Goal: Transaction & Acquisition: Book appointment/travel/reservation

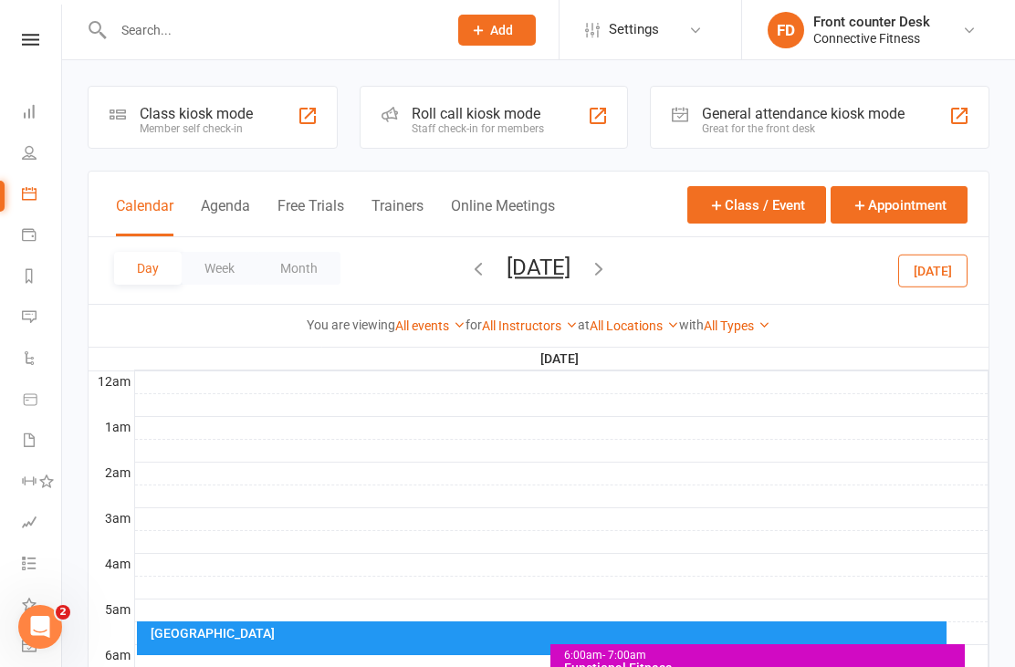
click at [16, 109] on li "Dashboard" at bounding box center [30, 113] width 61 height 41
click at [27, 107] on icon at bounding box center [29, 111] width 15 height 15
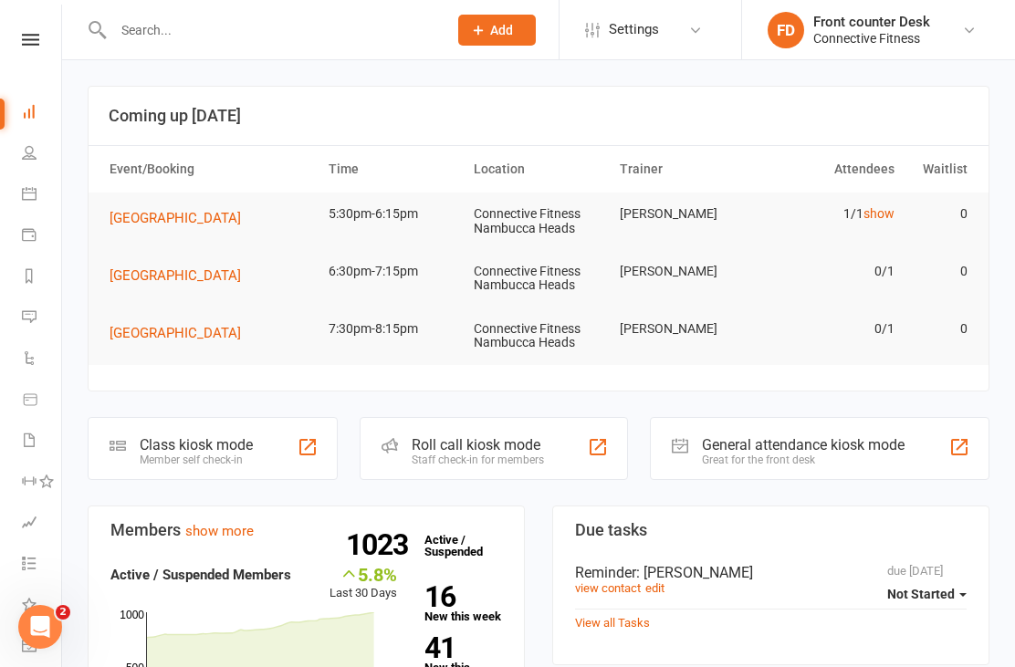
click at [31, 43] on icon at bounding box center [30, 40] width 17 height 12
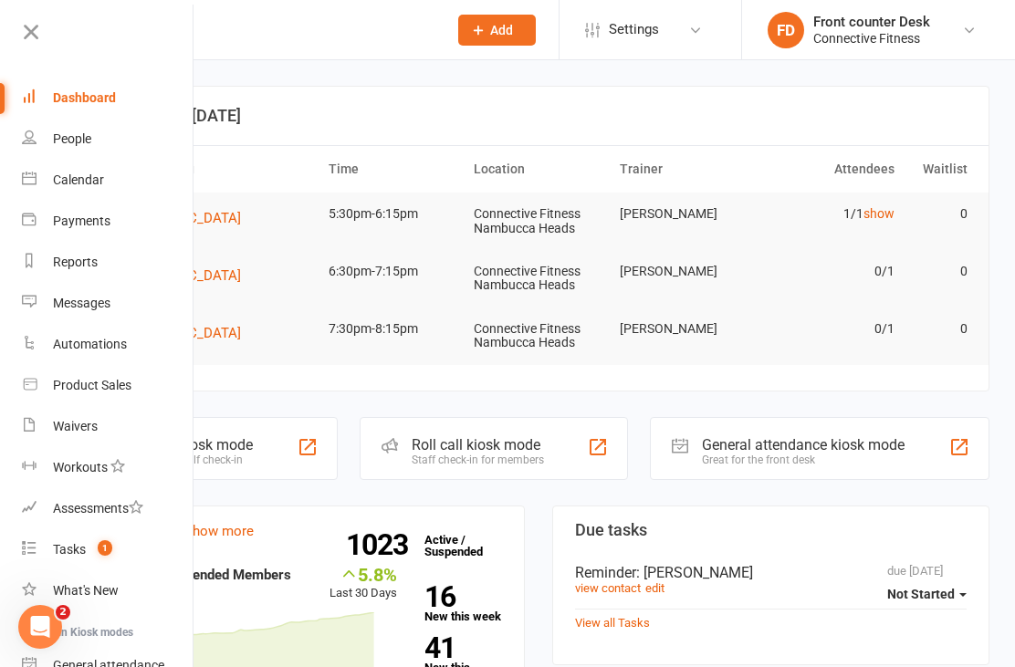
click at [84, 194] on link "Calendar" at bounding box center [108, 180] width 173 height 41
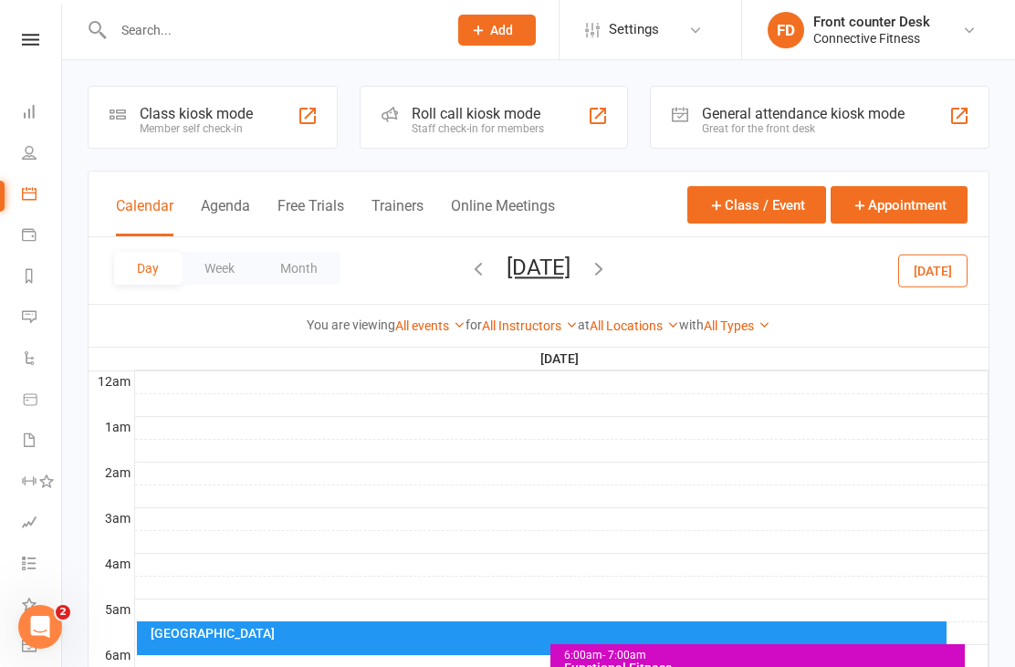
click at [468, 274] on icon "button" at bounding box center [478, 268] width 20 height 20
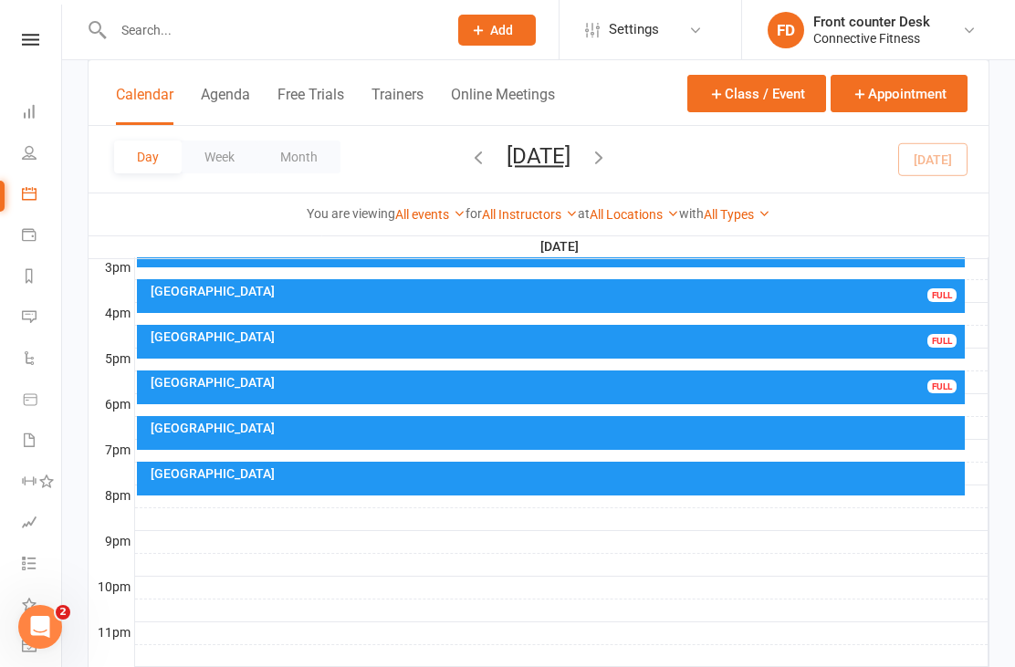
scroll to position [809, 0]
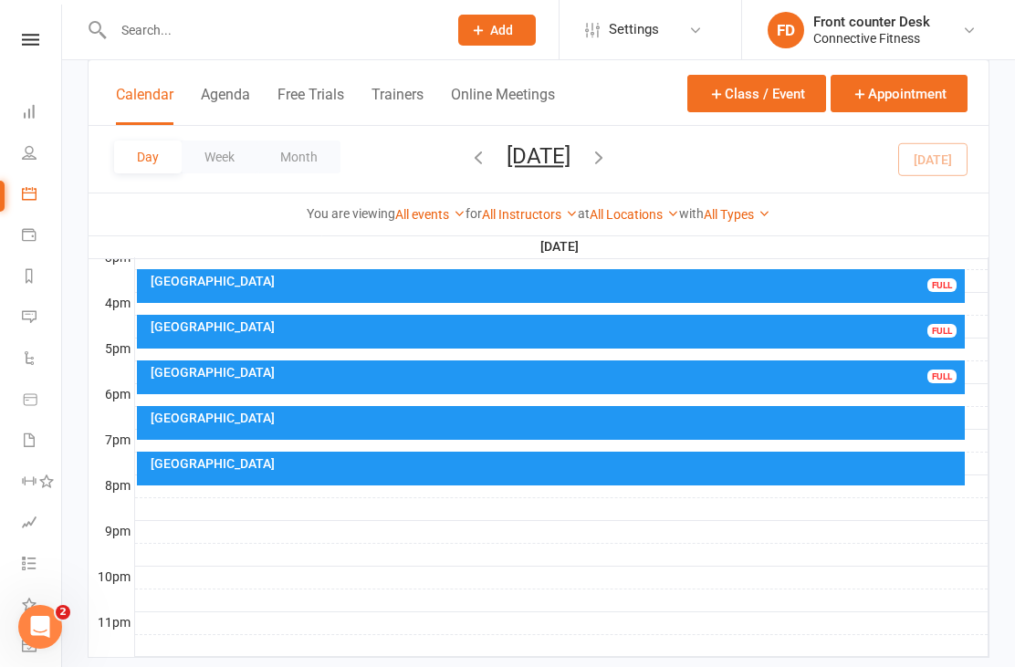
click at [942, 439] on div "[GEOGRAPHIC_DATA]" at bounding box center [551, 423] width 829 height 34
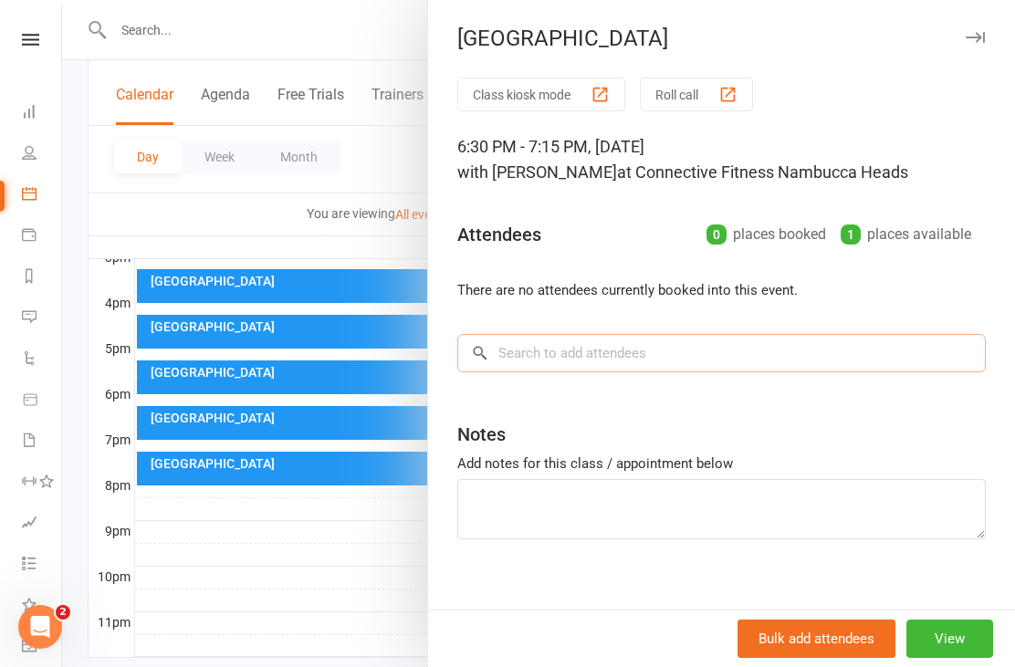
click at [573, 369] on input "search" at bounding box center [721, 353] width 529 height 38
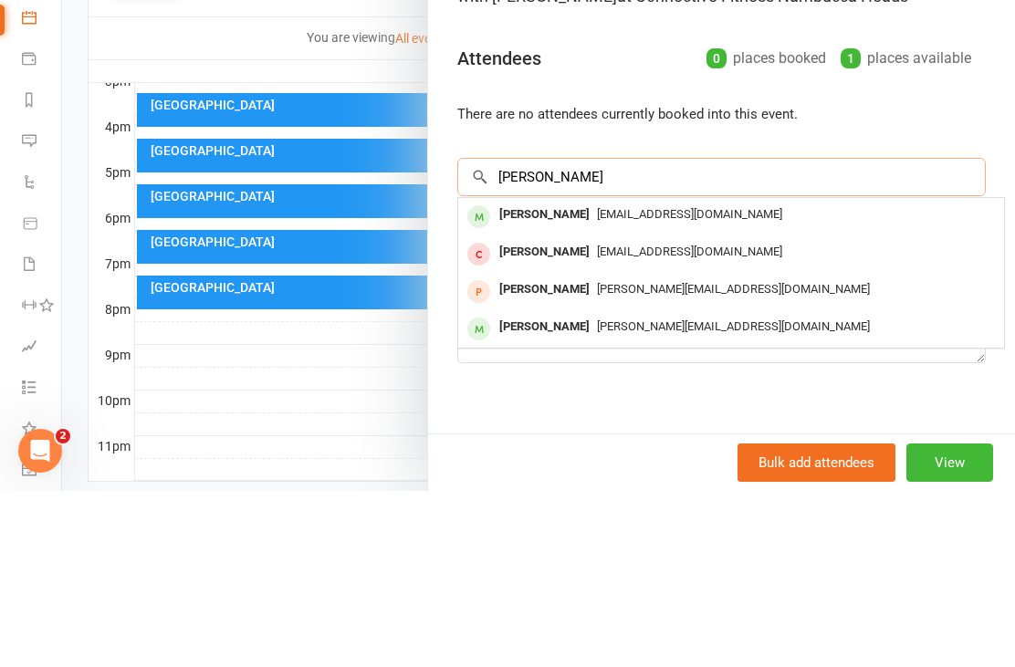
type input "[PERSON_NAME]"
click at [572, 378] on div "[PERSON_NAME]" at bounding box center [544, 391] width 105 height 26
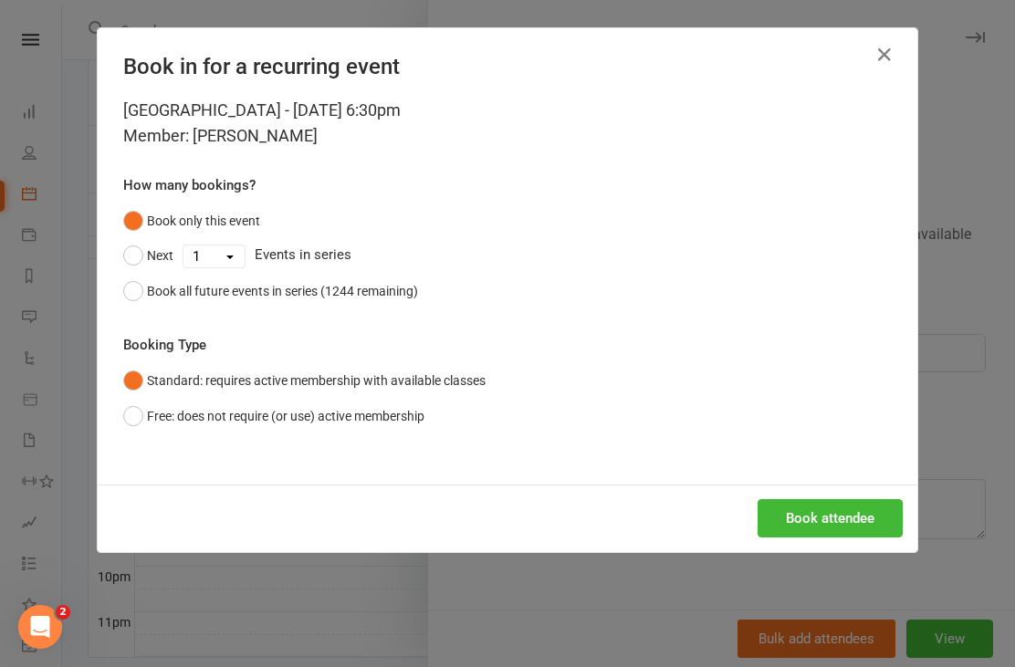
click at [836, 518] on button "Book attendee" at bounding box center [830, 518] width 145 height 38
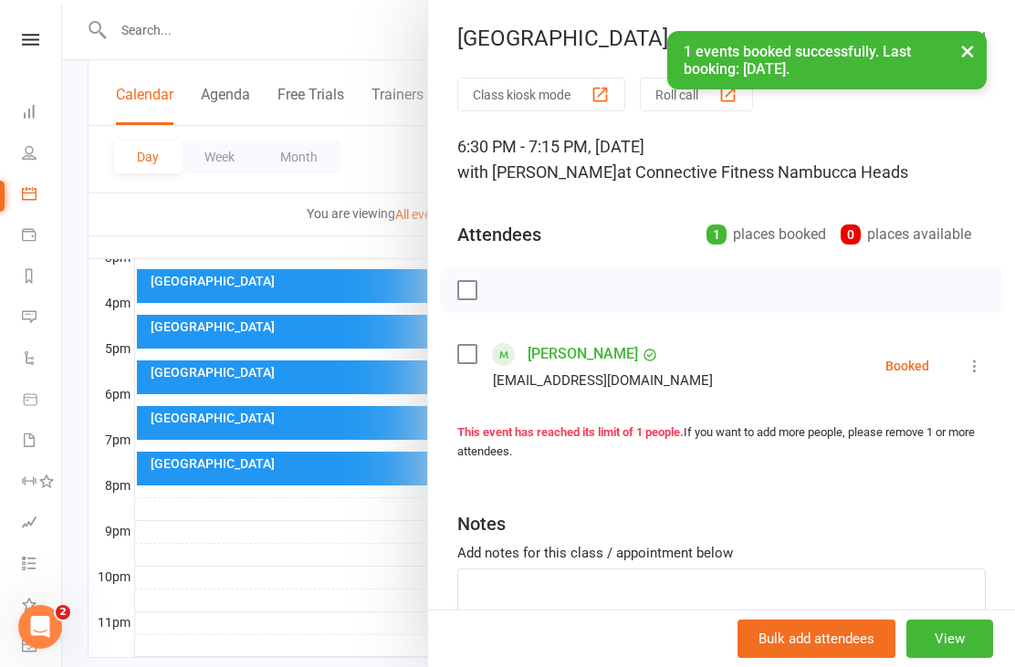
click at [319, 466] on div at bounding box center [538, 333] width 953 height 667
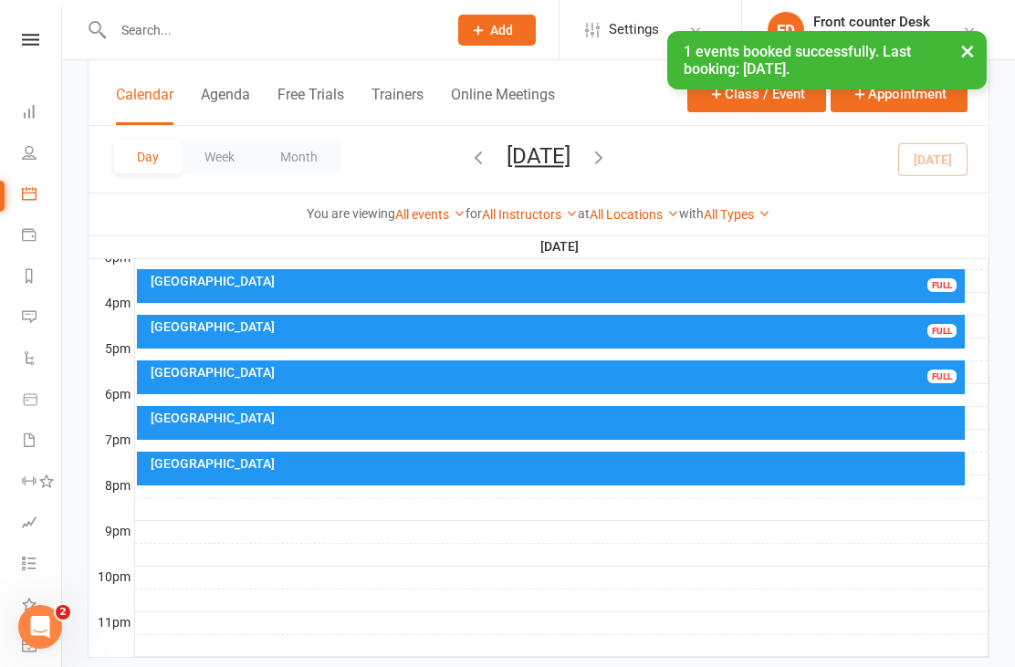
click at [937, 486] on div at bounding box center [562, 487] width 854 height 22
click at [816, 476] on div "[GEOGRAPHIC_DATA]" at bounding box center [551, 469] width 829 height 34
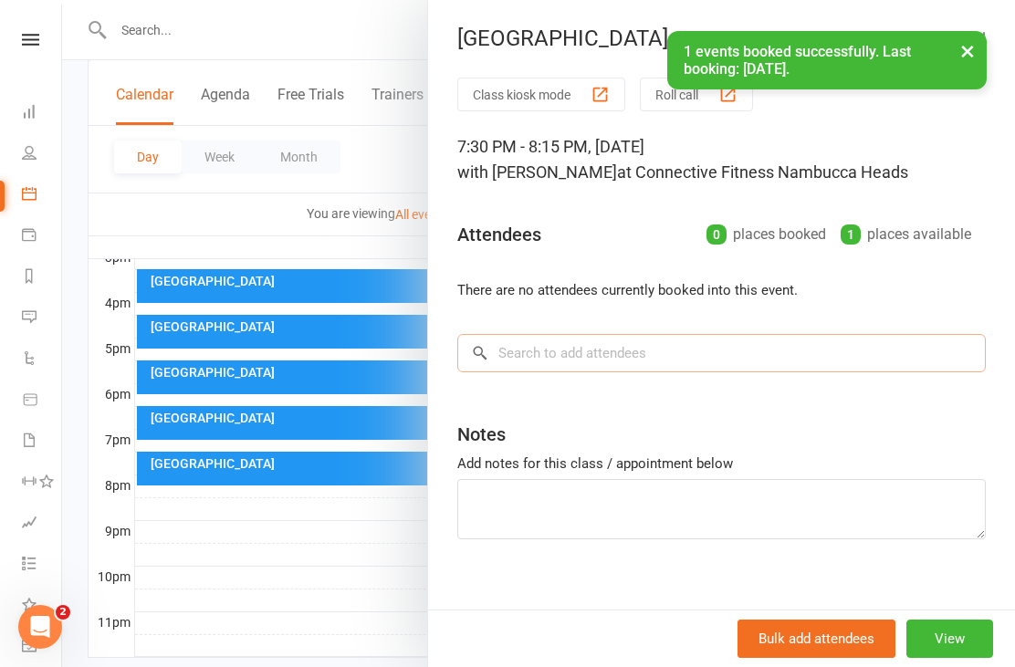
click at [563, 334] on input "search" at bounding box center [721, 353] width 529 height 38
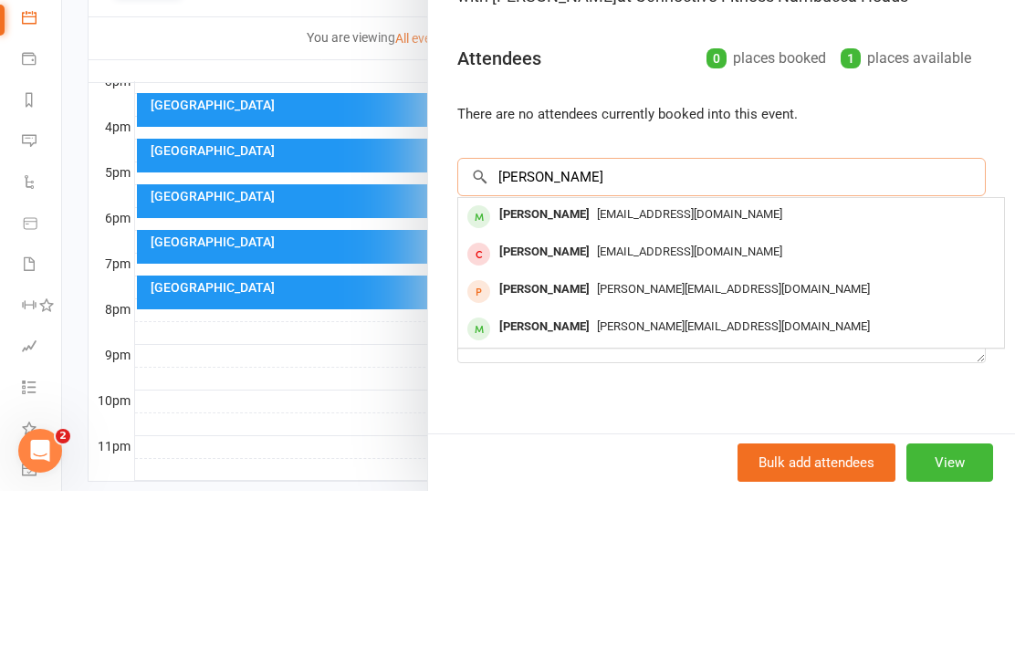
type input "[PERSON_NAME]"
click at [556, 378] on div "[PERSON_NAME]" at bounding box center [544, 391] width 105 height 26
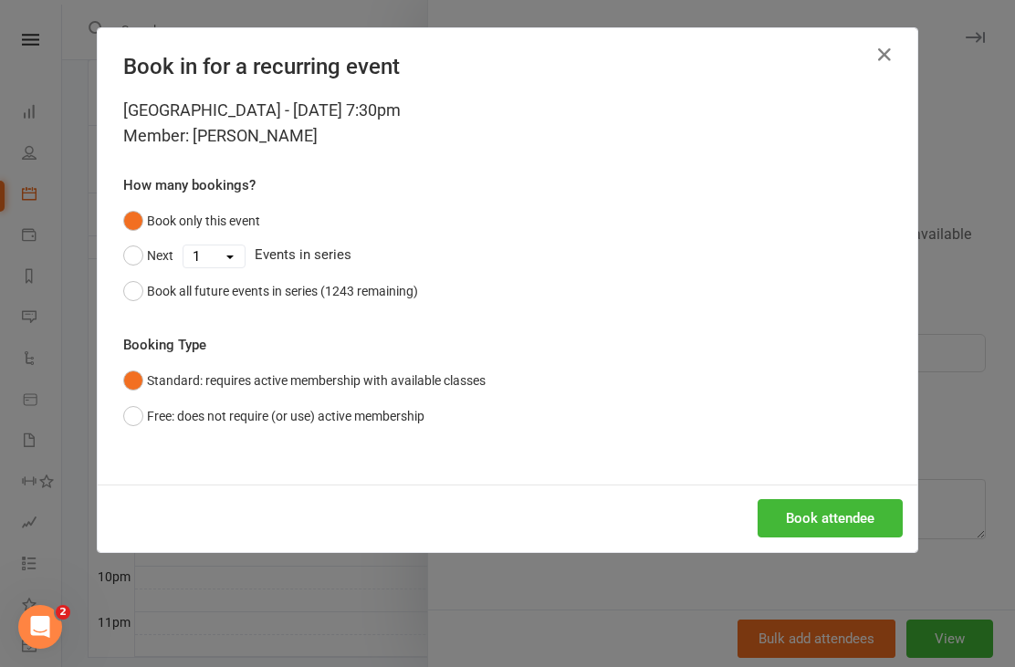
click at [817, 516] on button "Book attendee" at bounding box center [830, 518] width 145 height 38
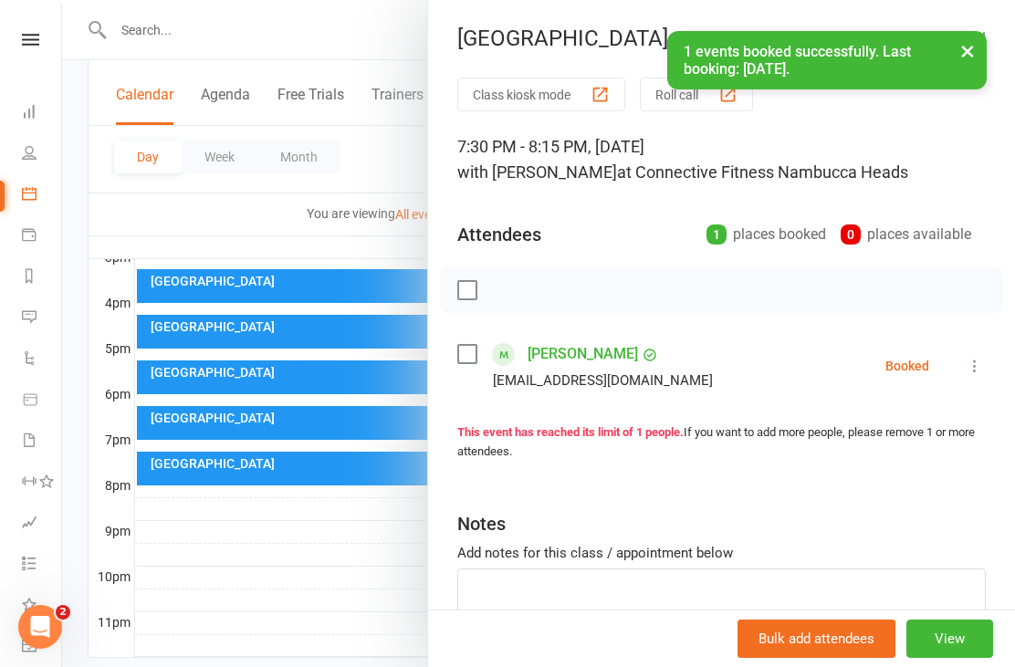
click at [359, 665] on div at bounding box center [538, 333] width 953 height 667
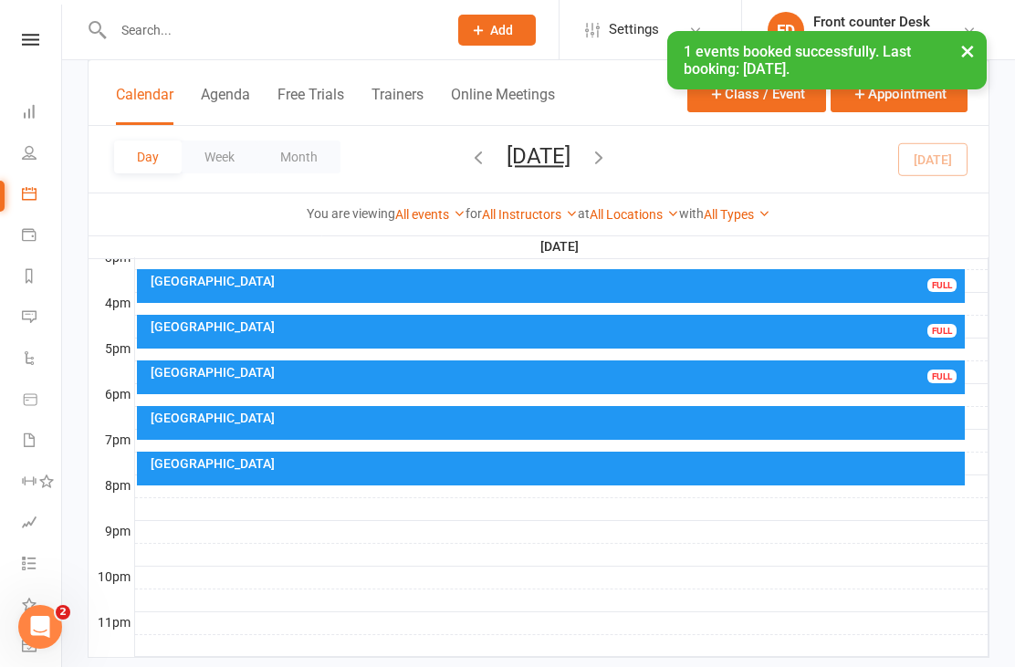
click at [32, 110] on icon at bounding box center [29, 111] width 15 height 15
